Goal: Transaction & Acquisition: Book appointment/travel/reservation

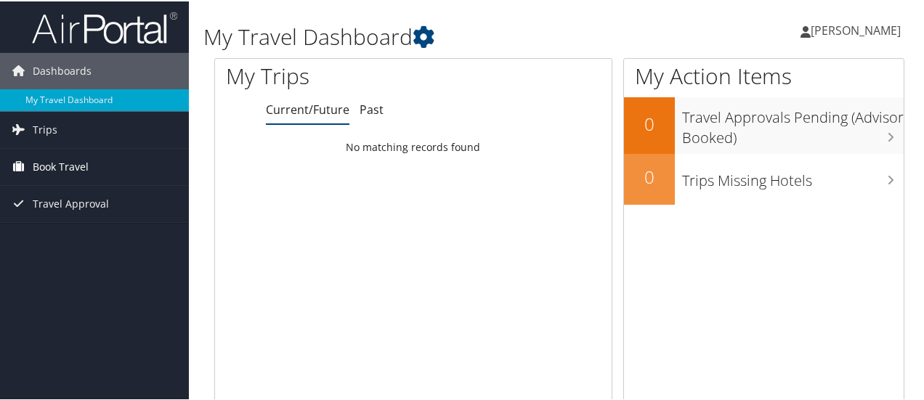
click at [68, 160] on span "Book Travel" at bounding box center [61, 166] width 56 height 36
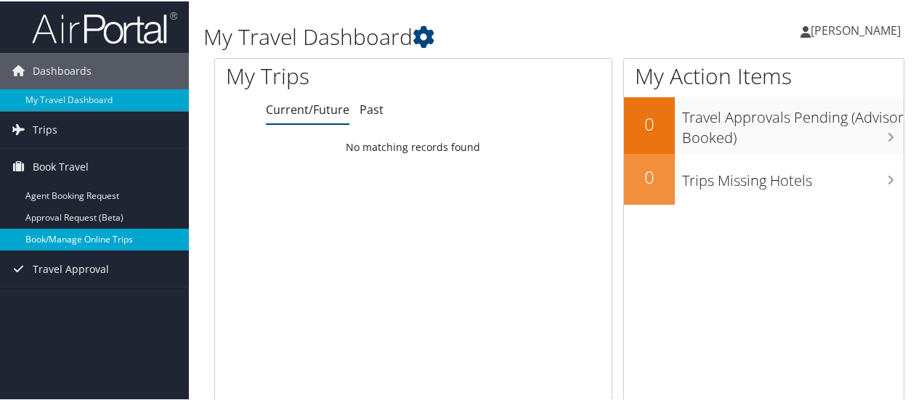
click at [116, 235] on link "Book/Manage Online Trips" at bounding box center [94, 238] width 189 height 22
